Goal: Information Seeking & Learning: Learn about a topic

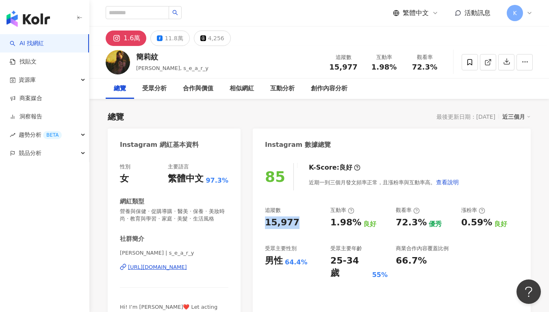
drag, startPoint x: 301, startPoint y: 227, endPoint x: 262, endPoint y: 224, distance: 39.5
click at [262, 224] on div "85 K-Score : 良好 近期一到三個月發文頻率正常，且漲粉率與互動率高。 查看說明 追蹤數 15,977 互動率 1.98% 良好 觀看率 72.3%…" at bounding box center [392, 250] width 278 height 190
copy div "15,977"
click at [327, 218] on div "追蹤數 15,977 互動率 1.98% 良好 觀看率 72.3% 優秀 漲粉率 0.59% 良好 受眾主要性別 男性 64.4% 受眾主要年齡 25-34 …" at bounding box center [392, 242] width 254 height 73
drag, startPoint x: 327, startPoint y: 222, endPoint x: 355, endPoint y: 222, distance: 28.5
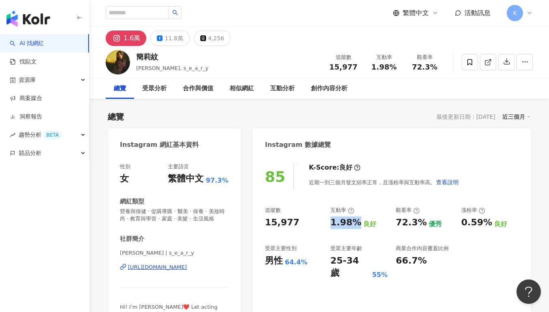
click at [355, 222] on div "追蹤數 15,977 互動率 1.98% 良好 觀看率 72.3% 優秀 漲粉率 0.59% 良好 受眾主要性別 男性 64.4% 受眾主要年齡 25-34 …" at bounding box center [392, 242] width 254 height 73
copy div "1.98%"
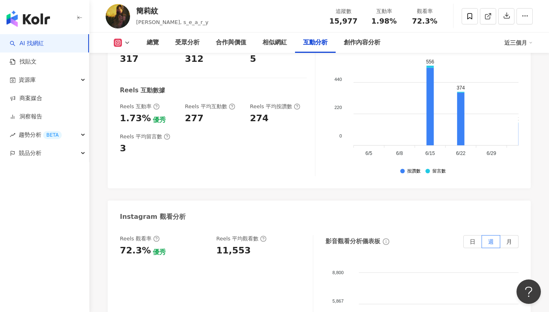
scroll to position [1778, 0]
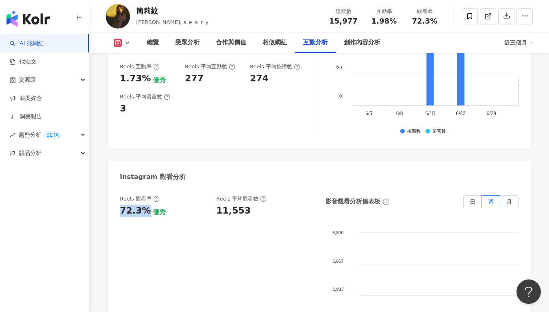
drag, startPoint x: 119, startPoint y: 160, endPoint x: 145, endPoint y: 162, distance: 25.7
click at [145, 187] on div "Reels 觀看率 72.3% 優秀 Reels 平均觀看數 11,553 影音觀看分析儀表板 日 週 月 8,800 8,800 5,867 5,867 2…" at bounding box center [319, 278] width 423 height 183
copy div "72.3%"
